Goal: Check status: Check status

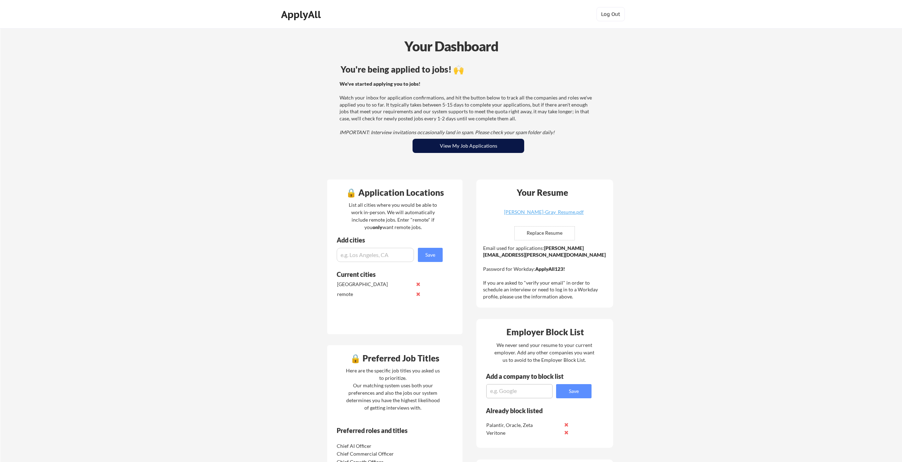
click at [478, 148] on button "View My Job Applications" at bounding box center [469, 146] width 112 height 14
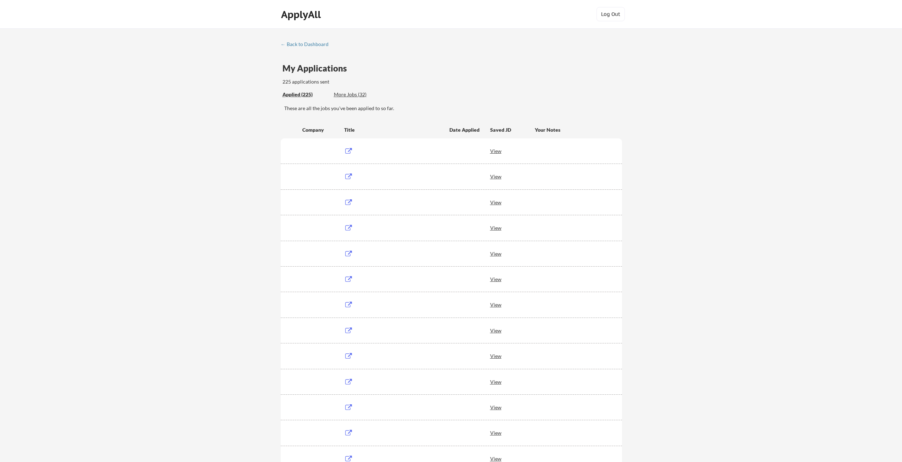
click at [305, 93] on div "Applied (225)" at bounding box center [305, 94] width 46 height 7
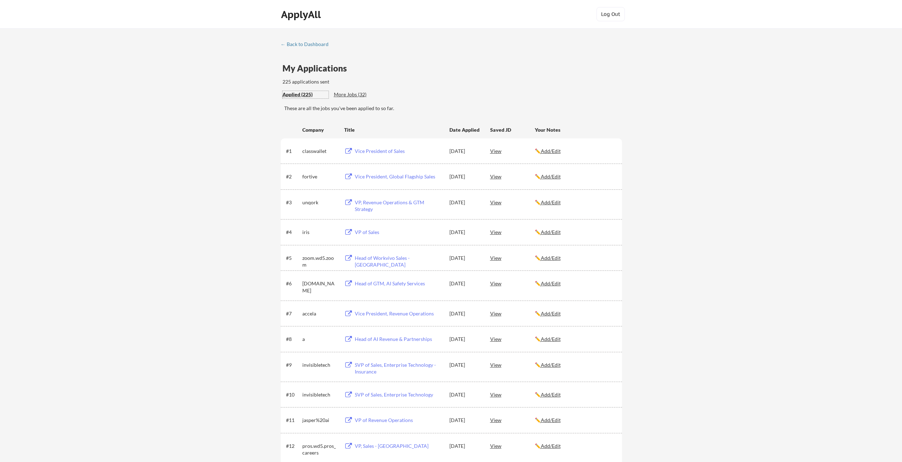
click at [491, 206] on div "View" at bounding box center [512, 202] width 45 height 13
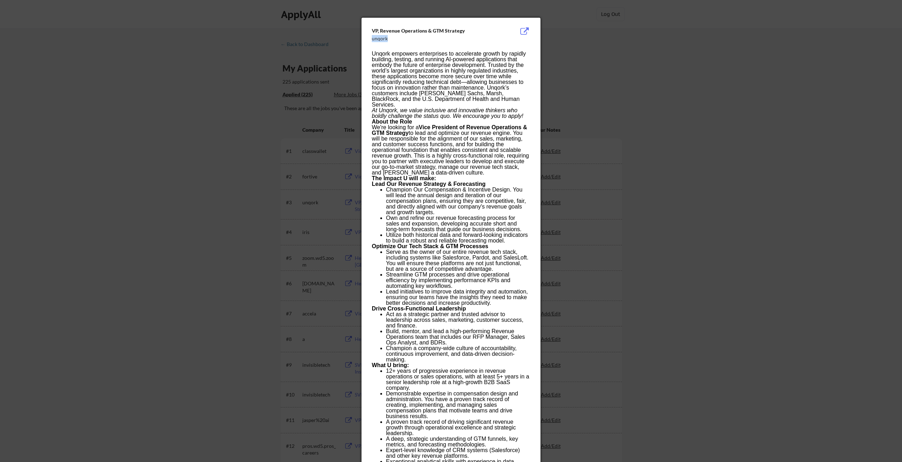
drag, startPoint x: 388, startPoint y: 40, endPoint x: 373, endPoint y: 39, distance: 15.3
click at [373, 39] on div "unqork" at bounding box center [433, 38] width 123 height 7
copy div "unqork"
drag, startPoint x: 464, startPoint y: 29, endPoint x: 372, endPoint y: 33, distance: 91.5
click at [372, 33] on div "VP, Revenue Operations & GTM Strategy" at bounding box center [433, 30] width 123 height 7
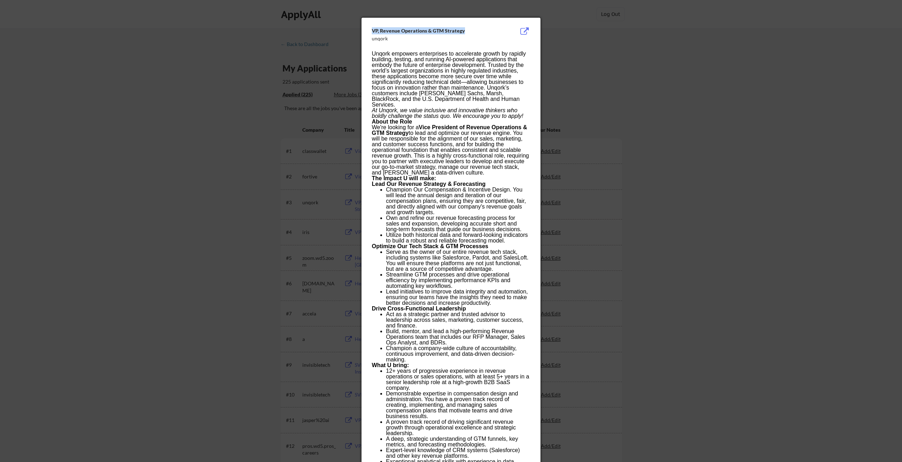
copy div "VP, Revenue Operations & GTM Strategy"
click at [191, 90] on div at bounding box center [451, 231] width 902 height 462
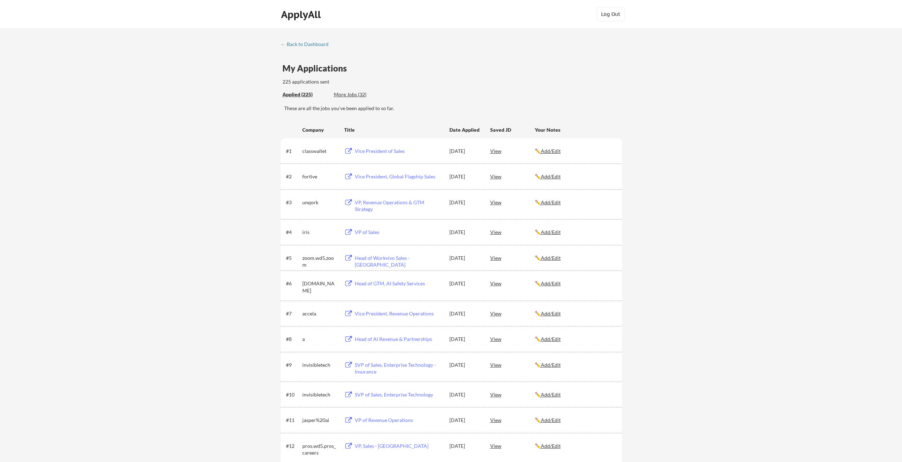
click at [410, 178] on div "Vice President, Global Flagship Sales" at bounding box center [399, 176] width 88 height 7
click at [397, 150] on div "Vice President of Sales" at bounding box center [399, 151] width 88 height 7
